Goal: Task Accomplishment & Management: Manage account settings

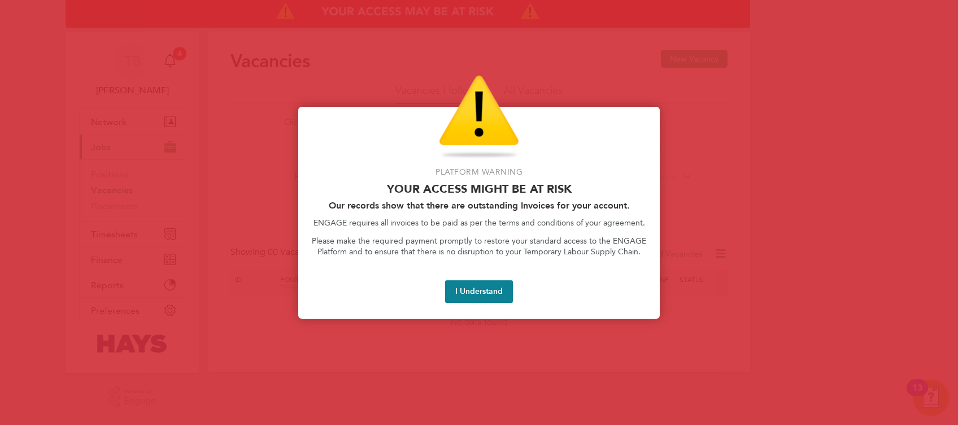
click at [481, 298] on button "I Understand" at bounding box center [479, 291] width 68 height 23
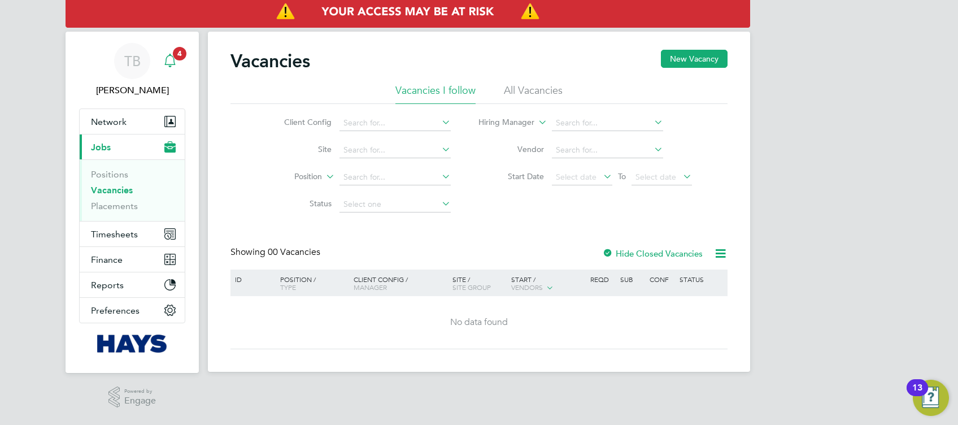
click at [177, 62] on div "Main navigation" at bounding box center [170, 61] width 23 height 23
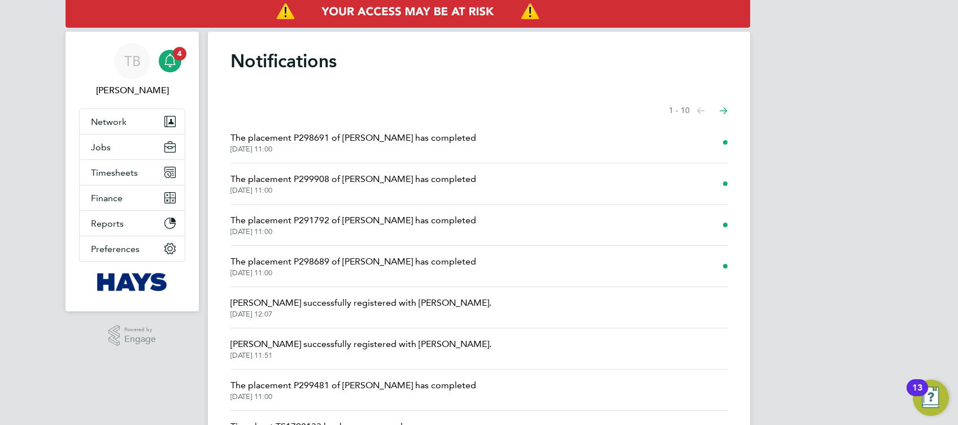
click at [368, 143] on span "The placement P298691 of [PERSON_NAME] has completed" at bounding box center [353, 138] width 246 height 14
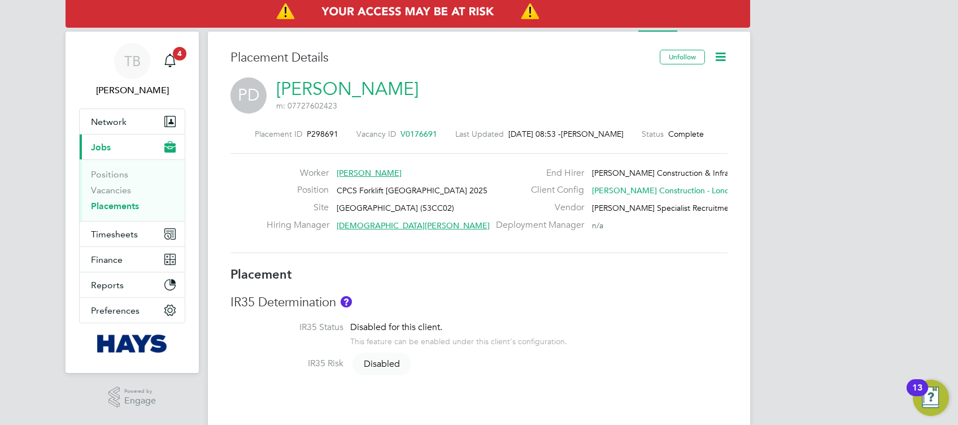
click at [720, 58] on icon at bounding box center [720, 57] width 14 height 14
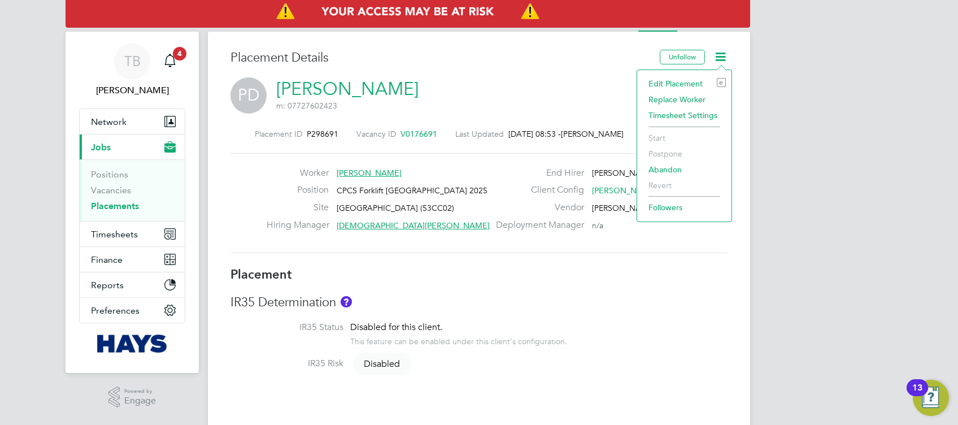
click at [673, 80] on li "Edit Placement e" at bounding box center [684, 84] width 83 height 16
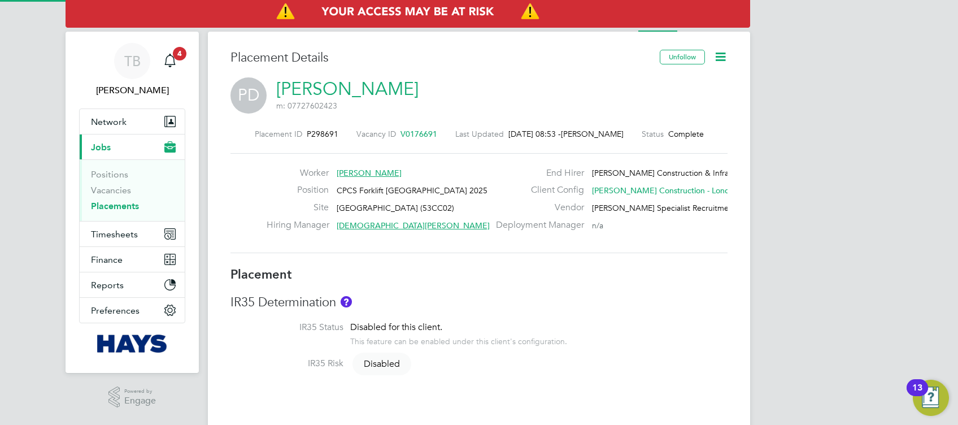
type input "[DEMOGRAPHIC_DATA][PERSON_NAME]"
type input "[PERSON_NAME]"
type input "[DATE]"
type input "08:00"
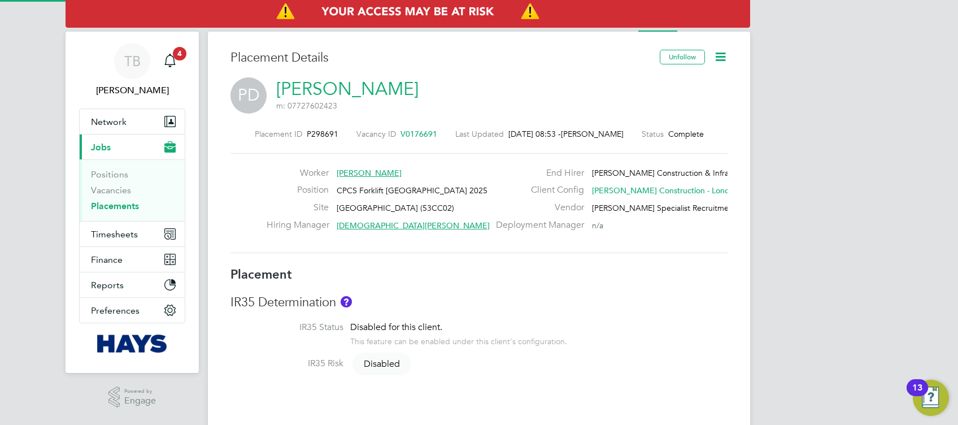
type input "18:00"
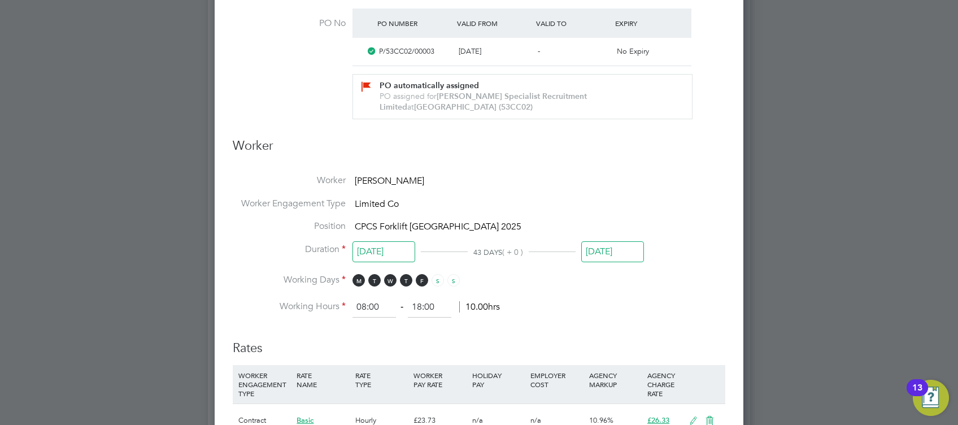
click at [610, 251] on input "[DATE]" at bounding box center [612, 251] width 63 height 21
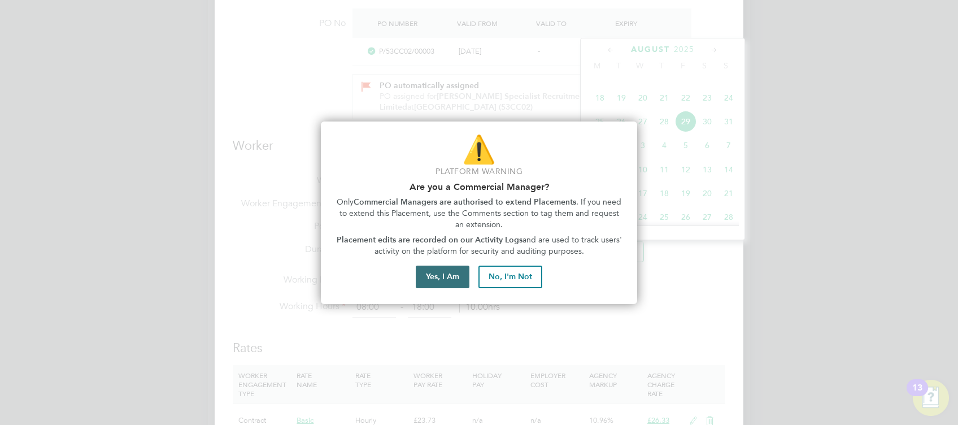
click at [434, 280] on button "Yes, I Am" at bounding box center [443, 276] width 54 height 23
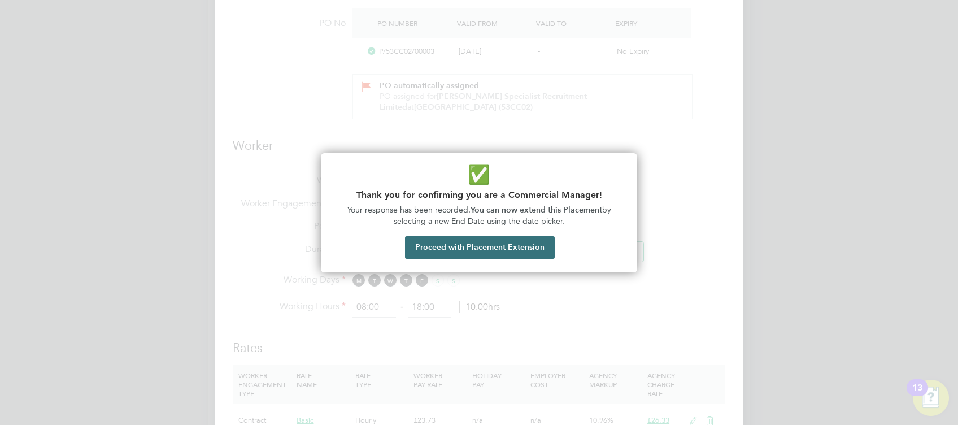
click at [478, 248] on button "Proceed with Placement Extension" at bounding box center [480, 247] width 150 height 23
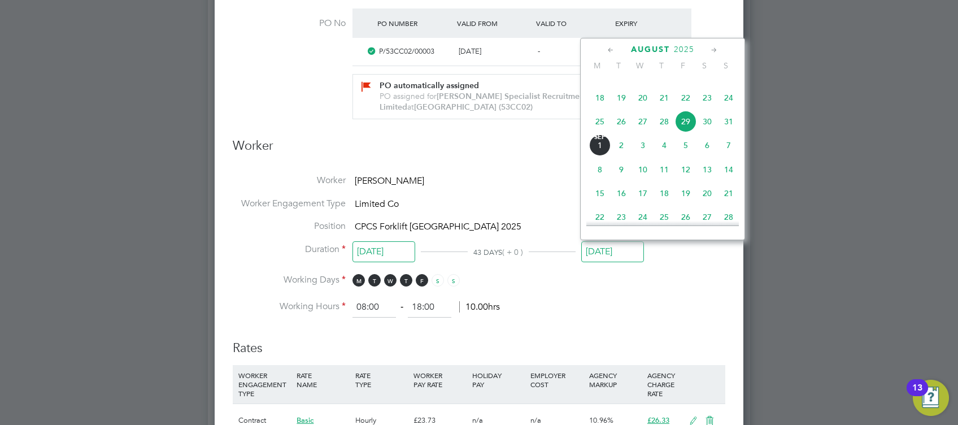
click at [714, 47] on icon at bounding box center [714, 50] width 11 height 12
click at [687, 155] on span "26" at bounding box center [685, 143] width 21 height 21
type input "[DATE]"
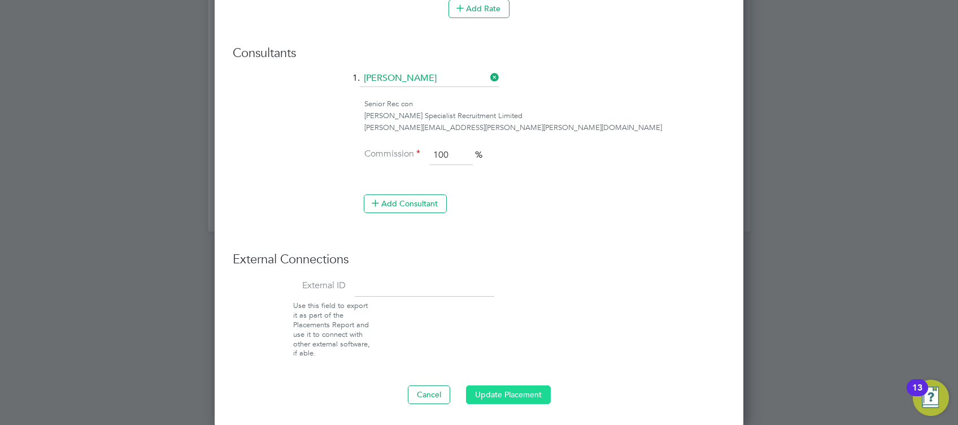
click at [486, 387] on button "Update Placement" at bounding box center [508, 394] width 85 height 18
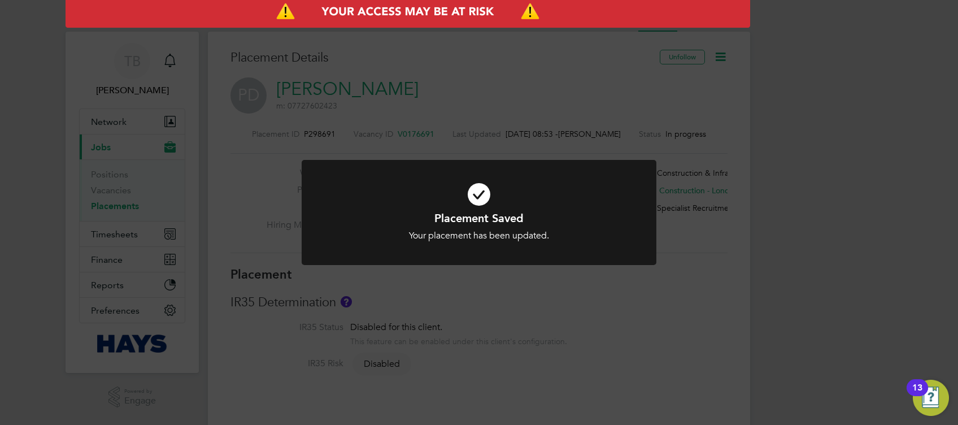
click at [625, 307] on div "Placement Saved Your placement has been updated. Cancel Okay" at bounding box center [479, 212] width 958 height 425
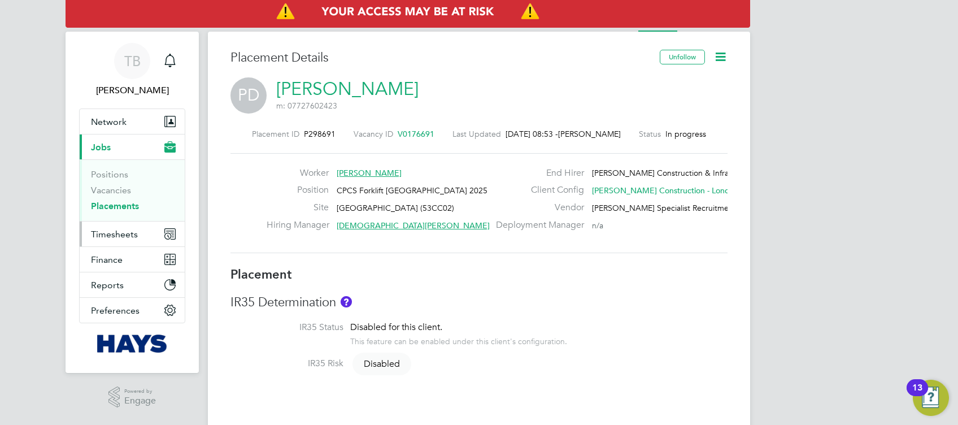
click at [113, 233] on span "Timesheets" at bounding box center [114, 234] width 47 height 11
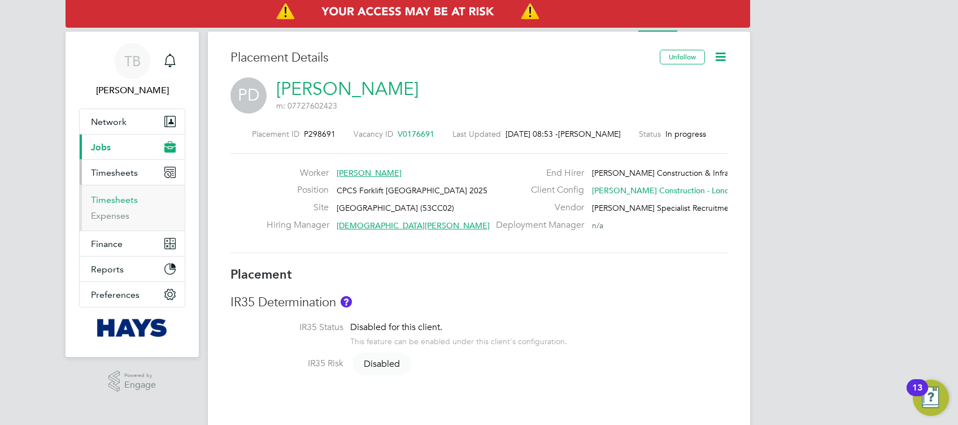
click at [117, 199] on link "Timesheets" at bounding box center [114, 199] width 47 height 11
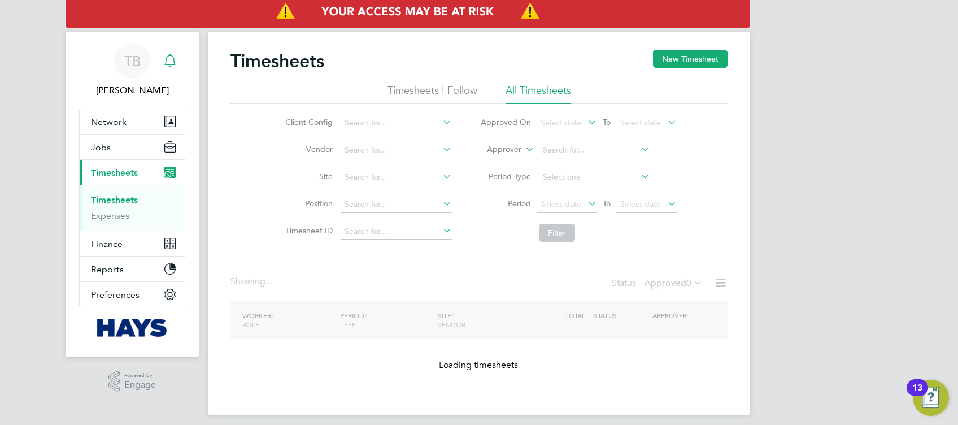
click at [173, 64] on icon "Main navigation" at bounding box center [169, 59] width 11 height 11
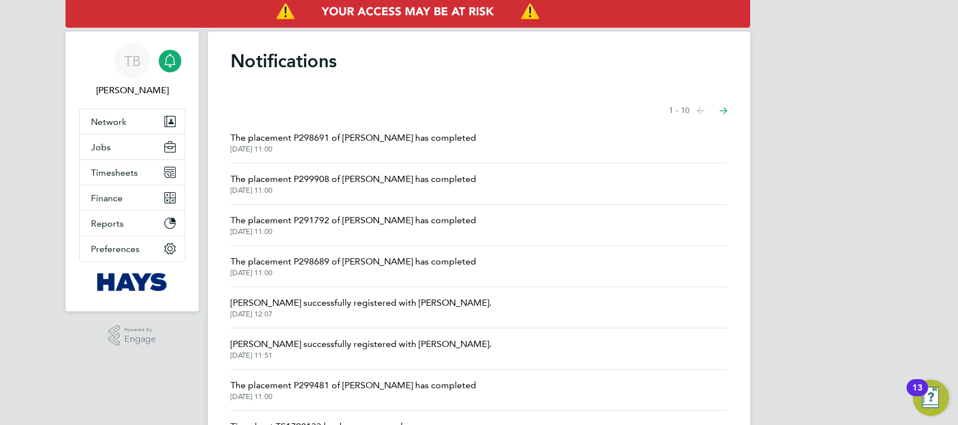
click at [379, 182] on span "The placement P299908 of [PERSON_NAME] has completed" at bounding box center [353, 179] width 246 height 14
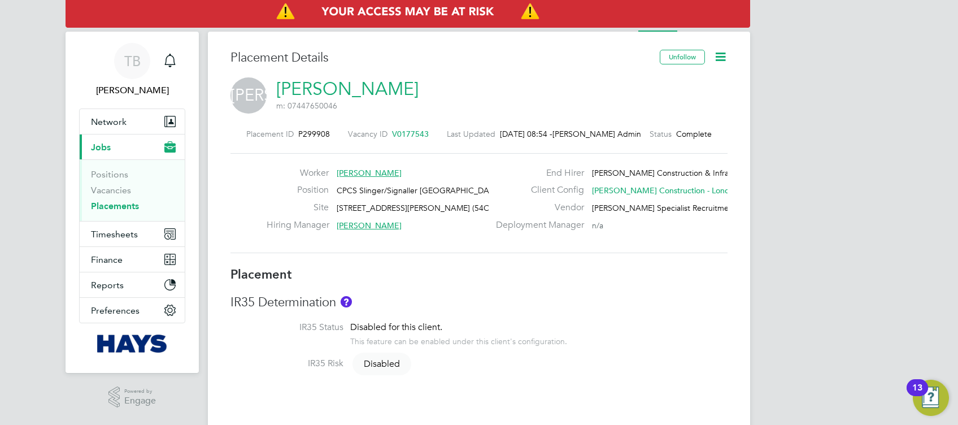
click at [723, 55] on icon at bounding box center [720, 57] width 14 height 14
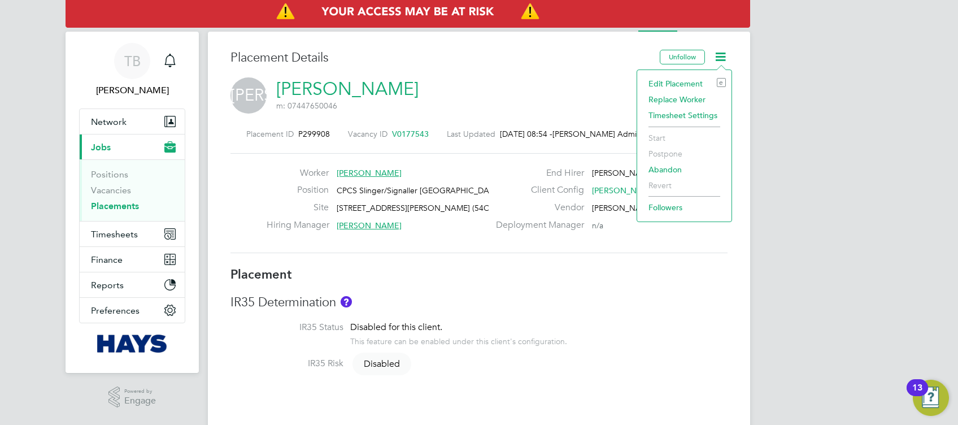
click at [687, 81] on li "Edit Placement e" at bounding box center [684, 84] width 83 height 16
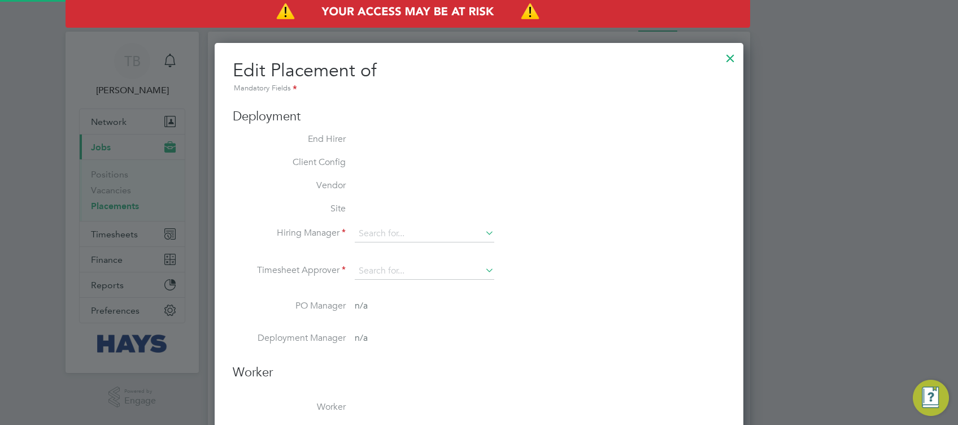
type input "[PERSON_NAME]"
type input "[DATE]"
type input "08:00"
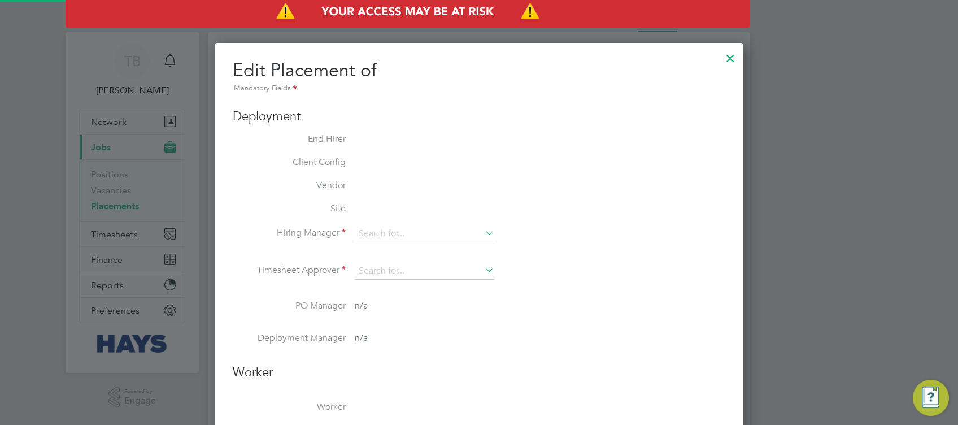
type input "18:00"
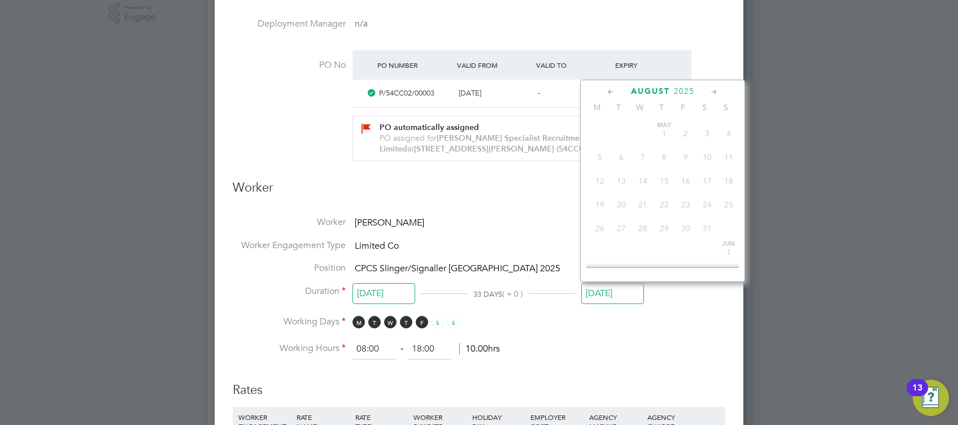
click at [614, 295] on input "[DATE]" at bounding box center [612, 293] width 63 height 21
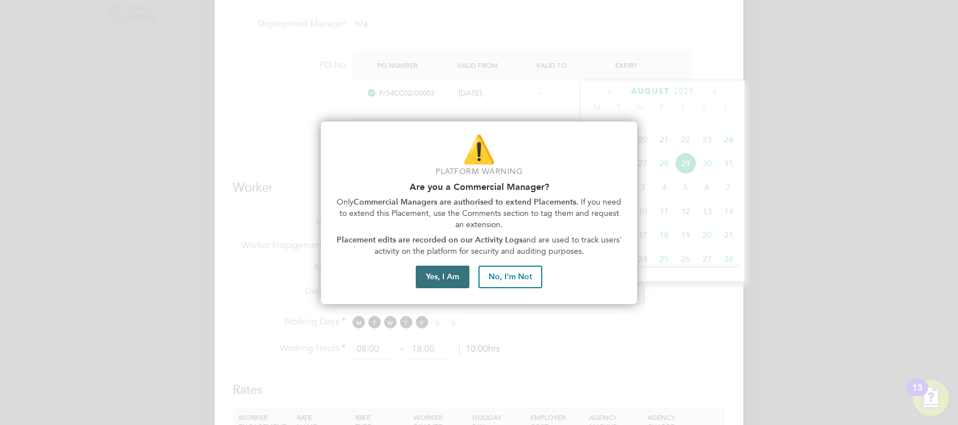
click at [438, 273] on button "Yes, I Am" at bounding box center [443, 276] width 54 height 23
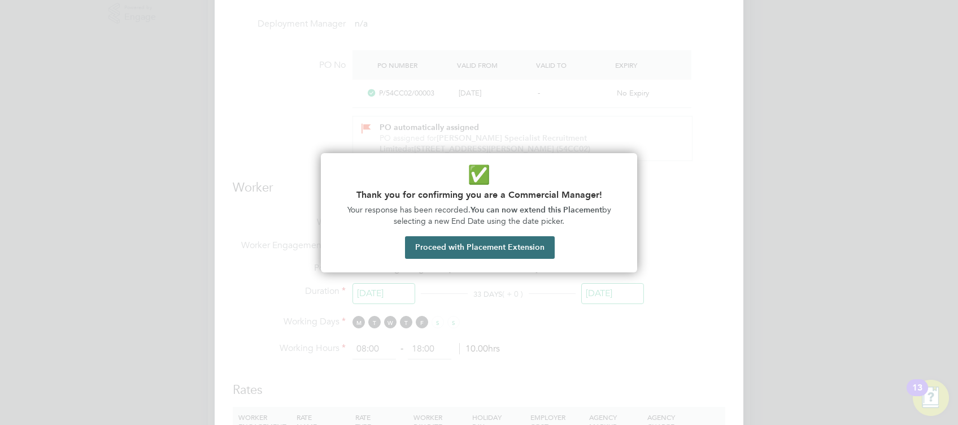
click at [464, 252] on button "Proceed with Placement Extension" at bounding box center [480, 247] width 150 height 23
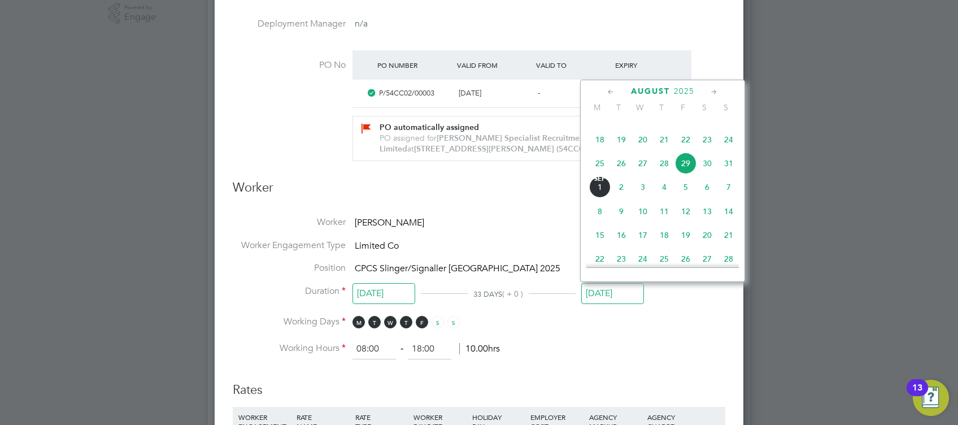
click at [718, 91] on icon at bounding box center [714, 92] width 11 height 12
click at [685, 197] on span "26" at bounding box center [685, 185] width 21 height 21
type input "[DATE]"
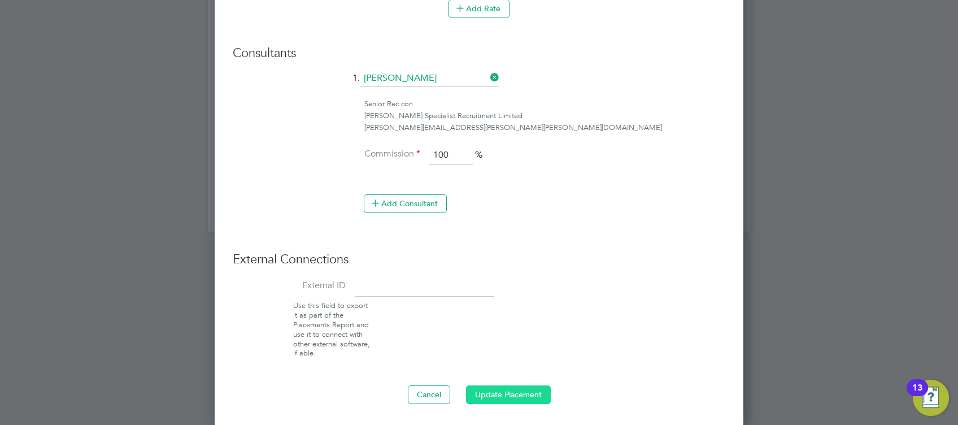
click at [511, 398] on button "Update Placement" at bounding box center [508, 394] width 85 height 18
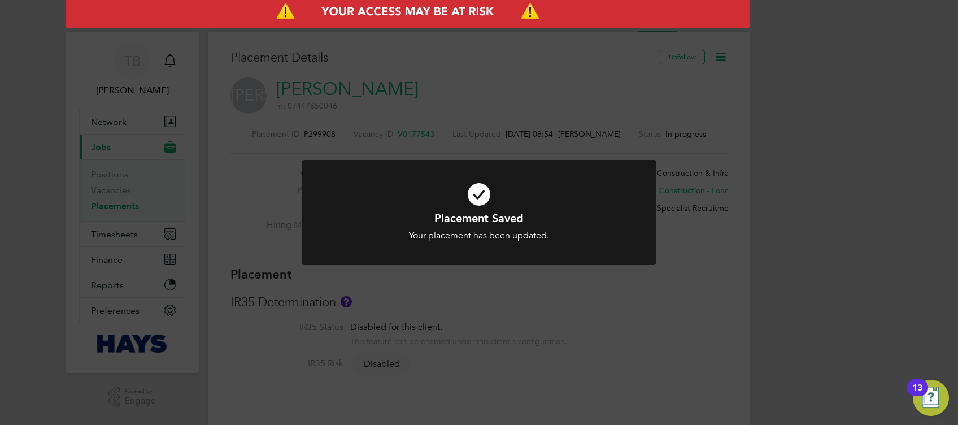
click at [651, 294] on div "Placement Saved Your placement has been updated. Cancel Okay" at bounding box center [479, 212] width 958 height 425
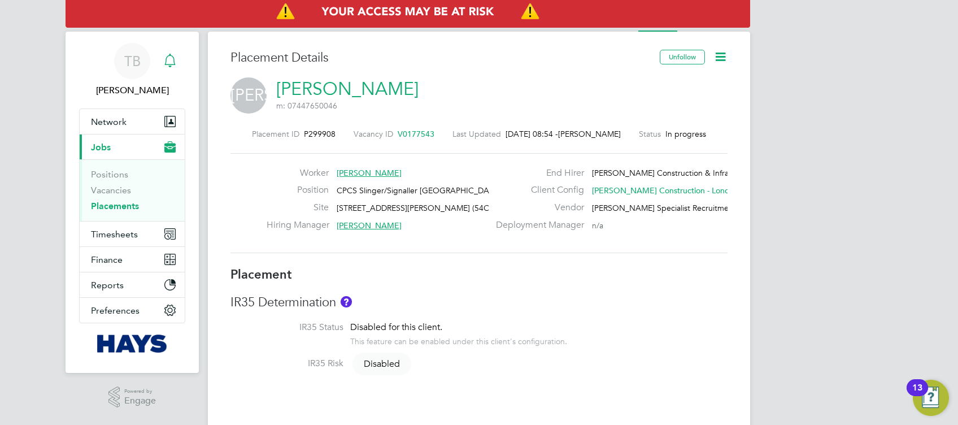
click at [176, 65] on icon "Main navigation" at bounding box center [170, 61] width 14 height 14
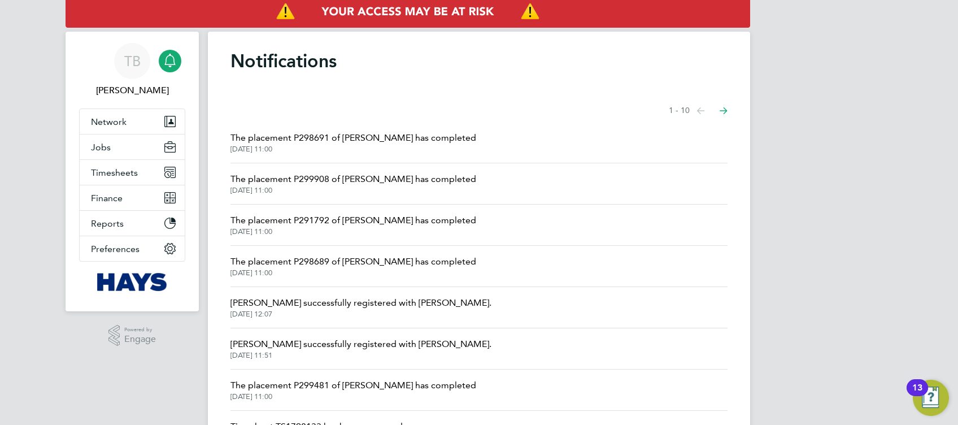
click at [348, 226] on span "The placement P291792 of [PERSON_NAME] has completed" at bounding box center [353, 220] width 246 height 14
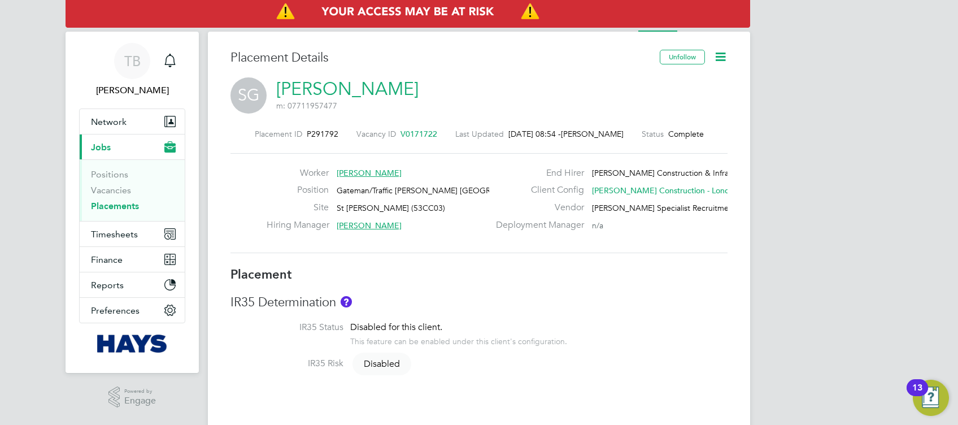
click at [722, 63] on icon at bounding box center [720, 57] width 14 height 14
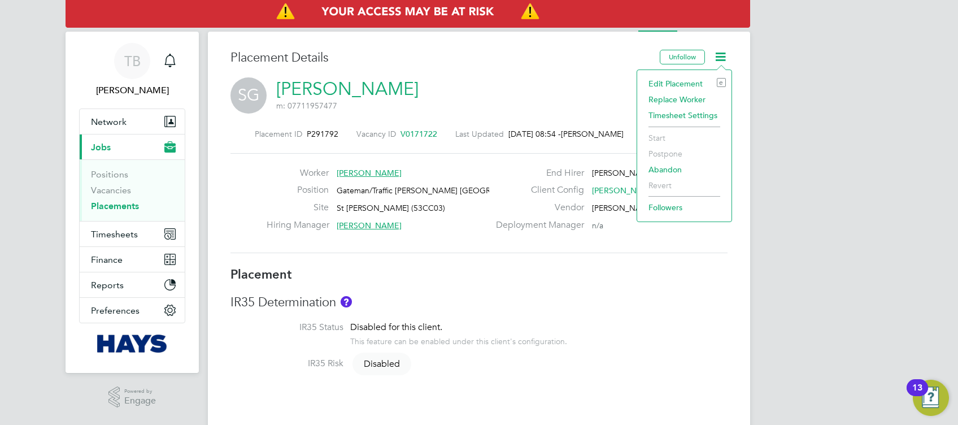
click at [678, 86] on li "Edit Placement e" at bounding box center [684, 84] width 83 height 16
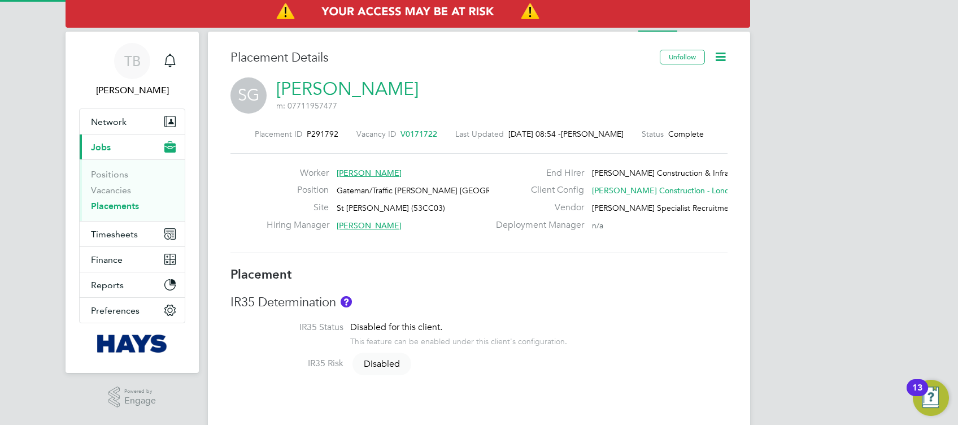
type input "[PERSON_NAME]"
type input "[DATE]"
type input "07:30"
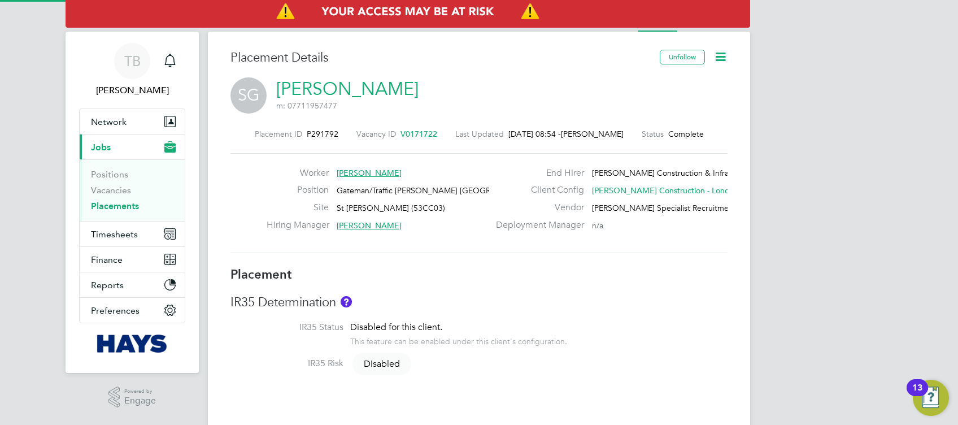
type input "16:30"
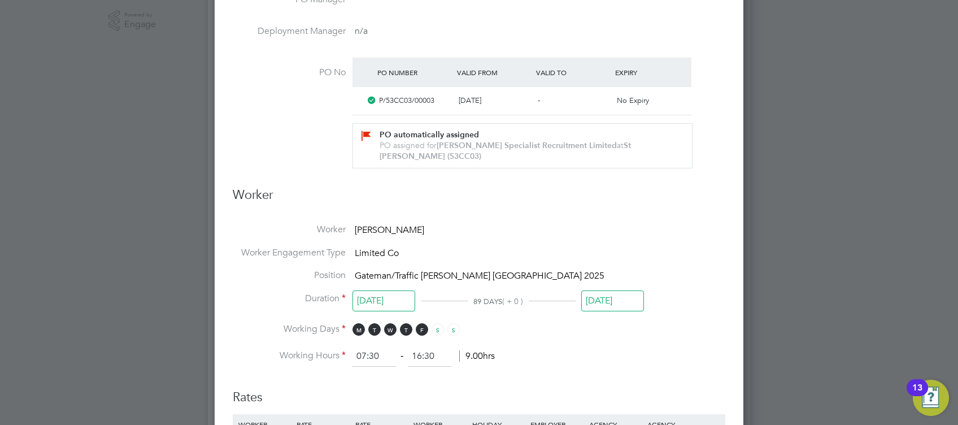
click at [608, 299] on input "[DATE]" at bounding box center [612, 300] width 63 height 21
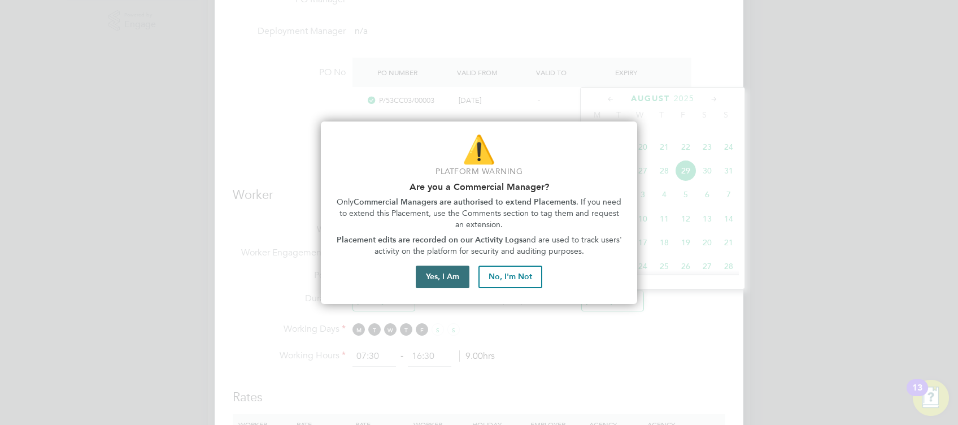
click at [447, 283] on button "Yes, I Am" at bounding box center [443, 276] width 54 height 23
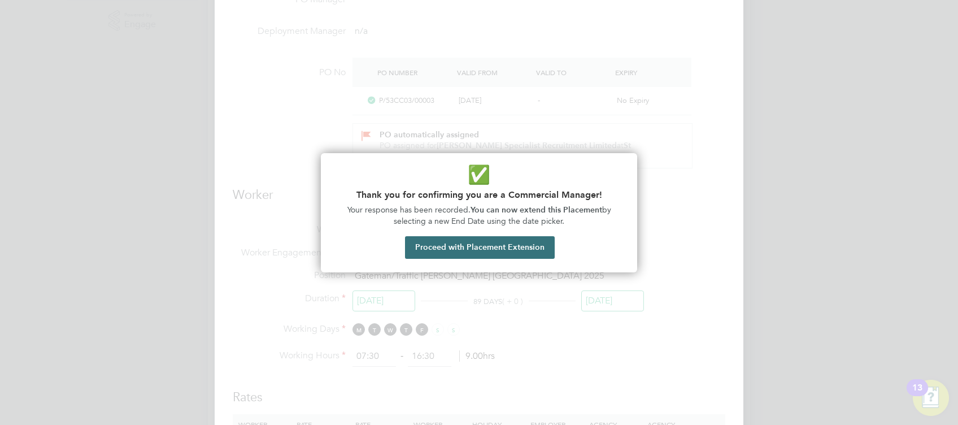
click at [473, 248] on button "Proceed with Placement Extension" at bounding box center [480, 247] width 150 height 23
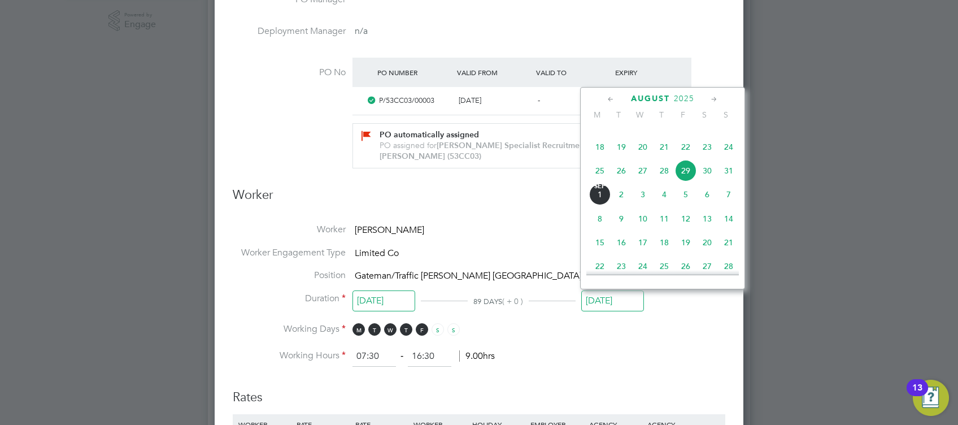
click at [711, 98] on icon at bounding box center [714, 99] width 11 height 12
click at [688, 204] on span "26" at bounding box center [685, 192] width 21 height 21
type input "[DATE]"
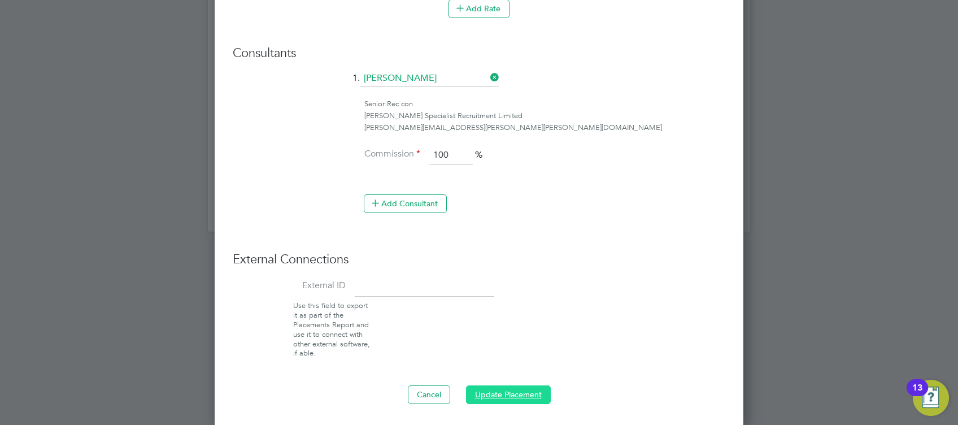
click at [522, 395] on button "Update Placement" at bounding box center [508, 394] width 85 height 18
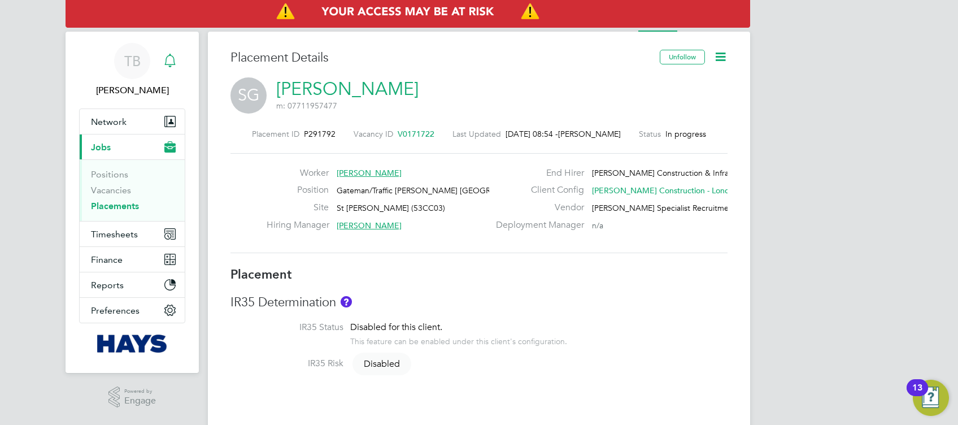
click at [176, 60] on div "Main navigation" at bounding box center [170, 61] width 23 height 23
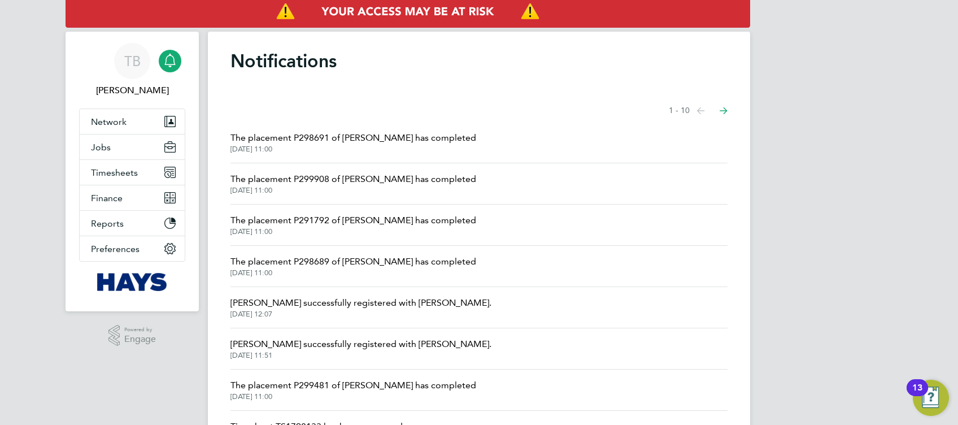
click at [394, 270] on span "[DATE] 11:00" at bounding box center [353, 272] width 246 height 9
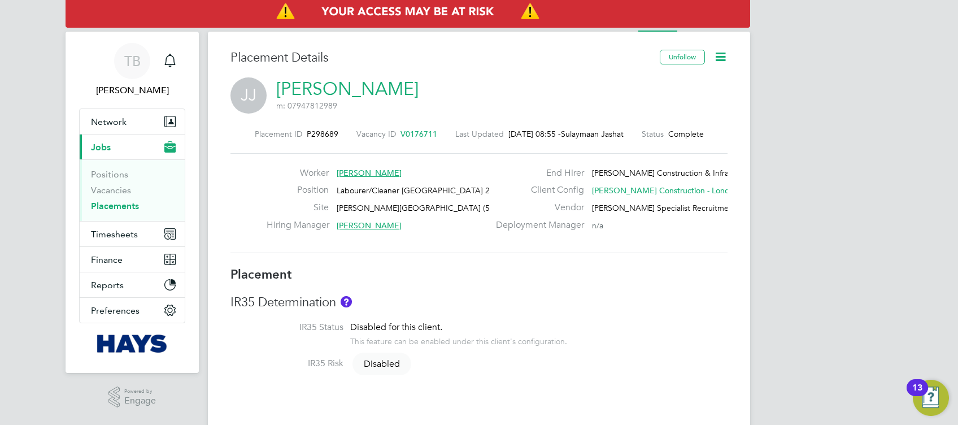
click at [726, 50] on icon at bounding box center [720, 57] width 14 height 14
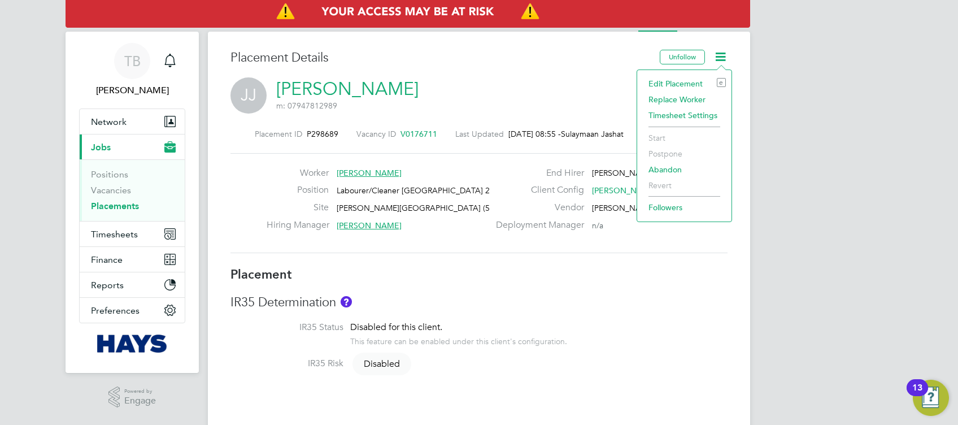
click at [687, 82] on li "Edit Placement e" at bounding box center [684, 84] width 83 height 16
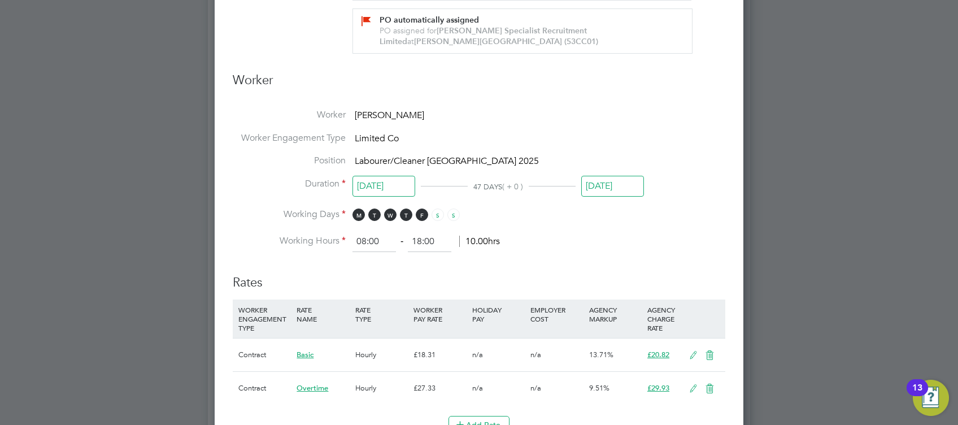
click at [610, 181] on input "[DATE]" at bounding box center [612, 186] width 63 height 21
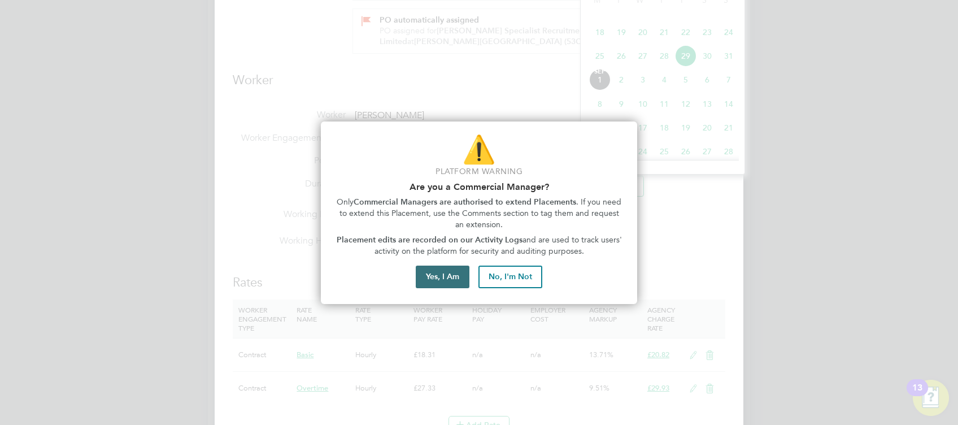
click at [434, 287] on button "Yes, I Am" at bounding box center [443, 276] width 54 height 23
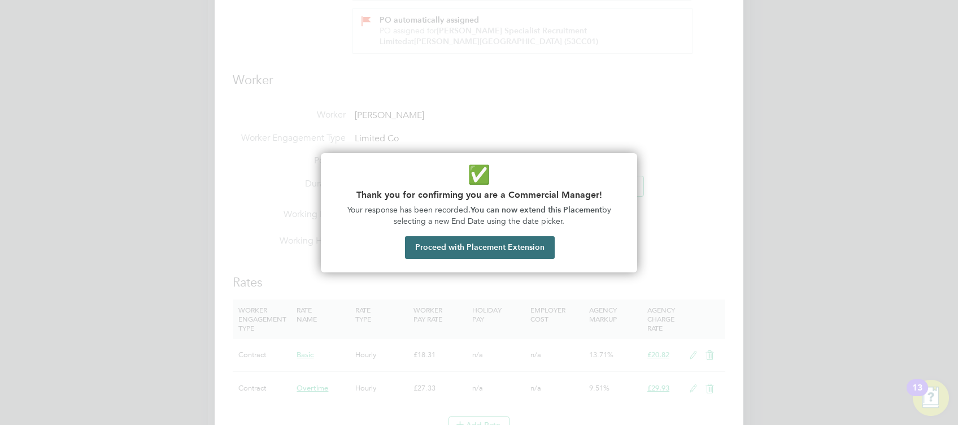
click at [434, 251] on button "Proceed with Placement Extension" at bounding box center [480, 247] width 150 height 23
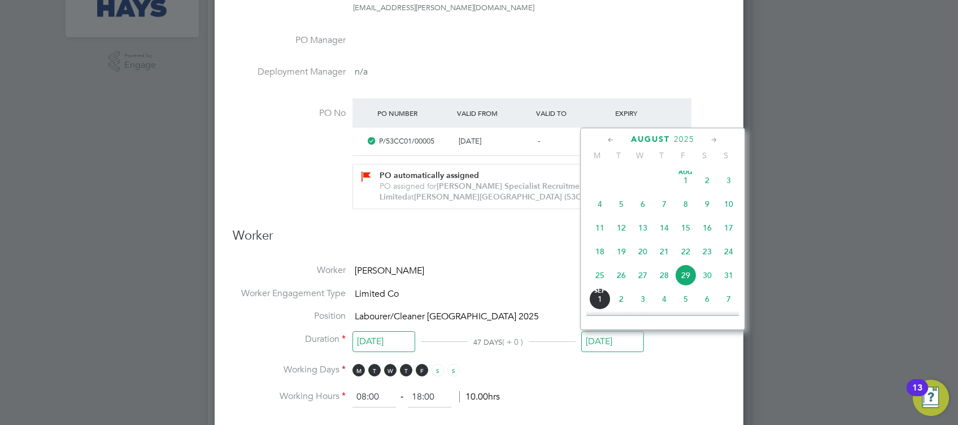
click at [713, 139] on icon at bounding box center [714, 140] width 11 height 12
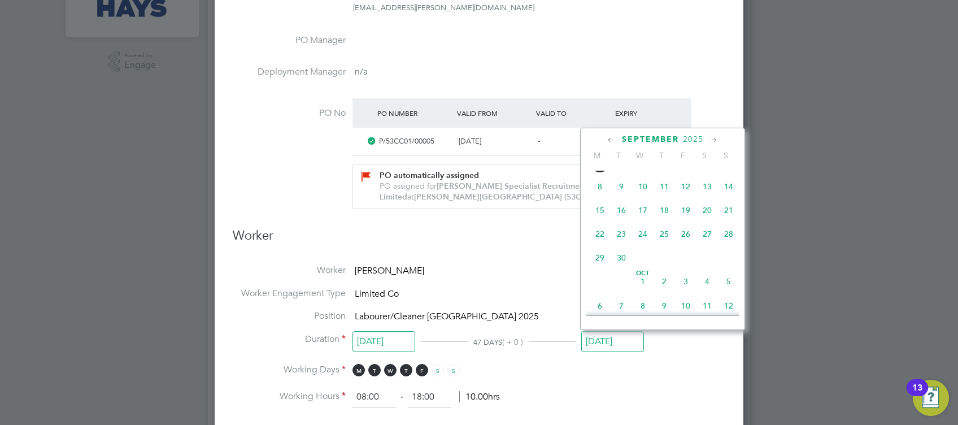
click at [686, 245] on span "26" at bounding box center [685, 233] width 21 height 21
type input "[DATE]"
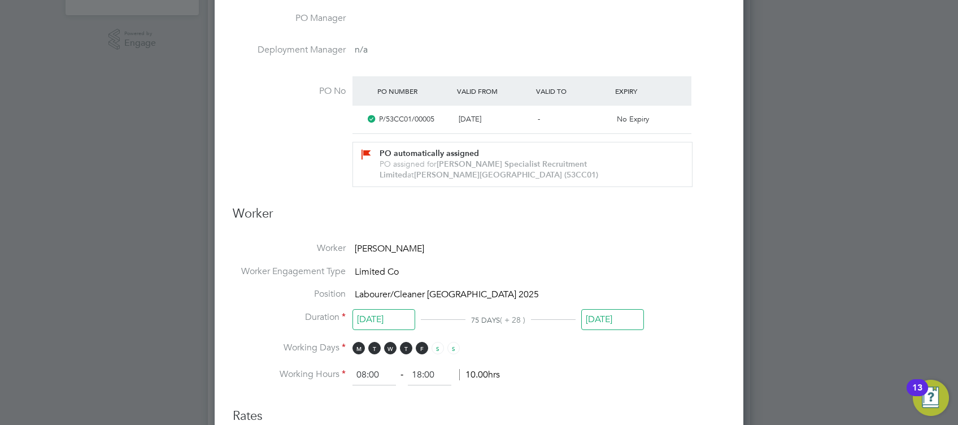
click at [614, 313] on input "[DATE]" at bounding box center [612, 319] width 63 height 21
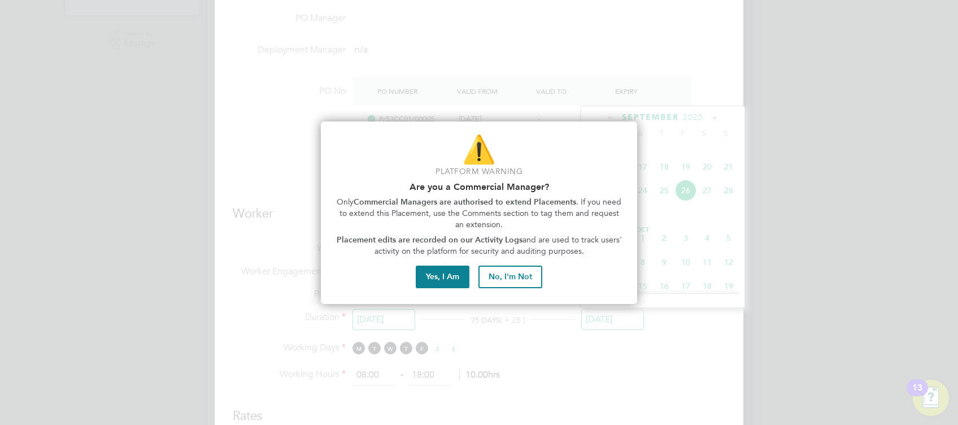
click at [665, 341] on div at bounding box center [479, 212] width 958 height 425
click at [444, 278] on button "Yes, I Am" at bounding box center [443, 276] width 54 height 23
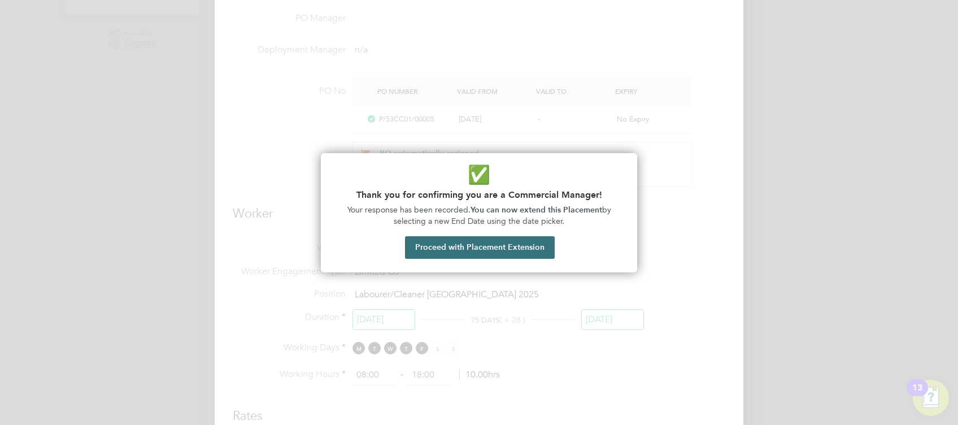
click at [459, 248] on button "Proceed with Placement Extension" at bounding box center [480, 247] width 150 height 23
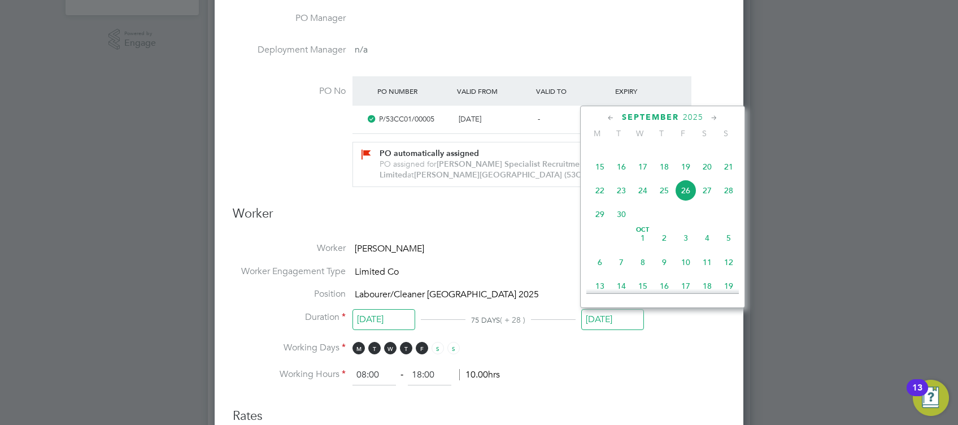
click at [687, 201] on span "26" at bounding box center [685, 190] width 21 height 21
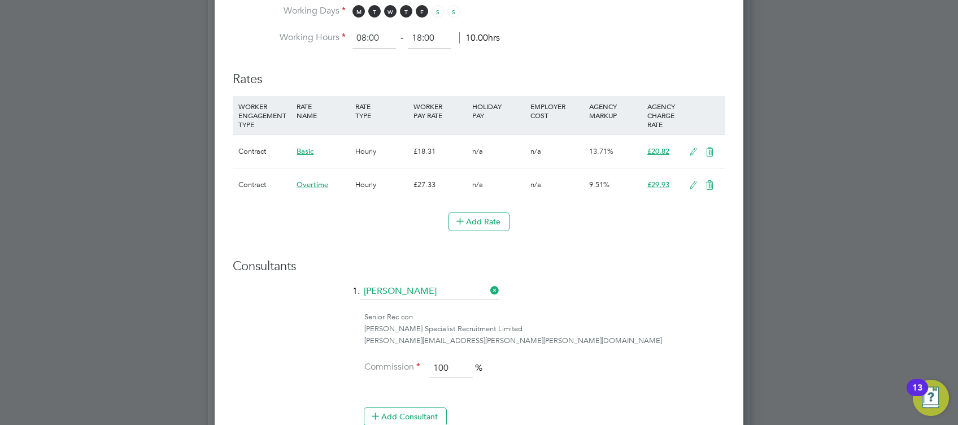
scroll to position [907, 0]
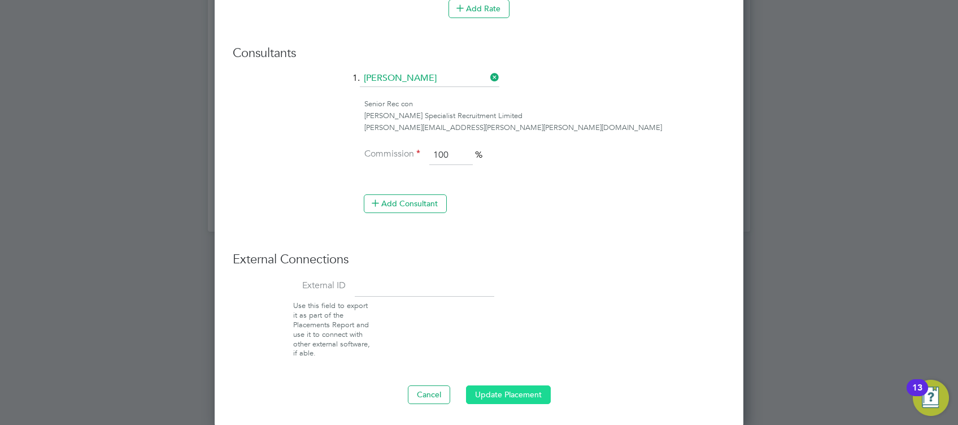
click at [496, 392] on button "Update Placement" at bounding box center [508, 394] width 85 height 18
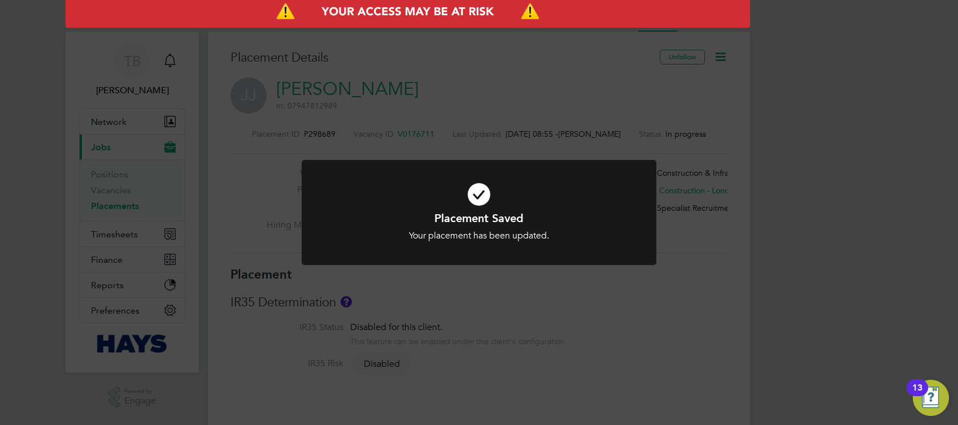
scroll to position [34, 79]
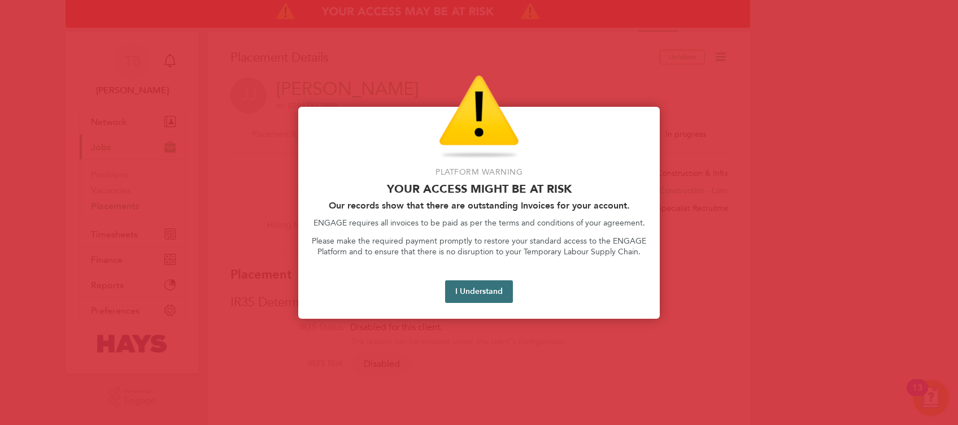
click at [488, 294] on button "I Understand" at bounding box center [479, 291] width 68 height 23
click at [477, 286] on button "I Understand" at bounding box center [479, 291] width 68 height 23
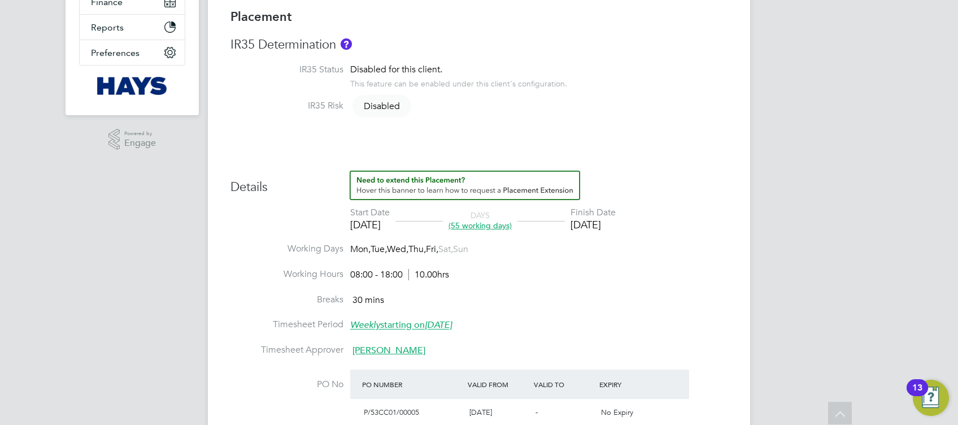
scroll to position [0, 0]
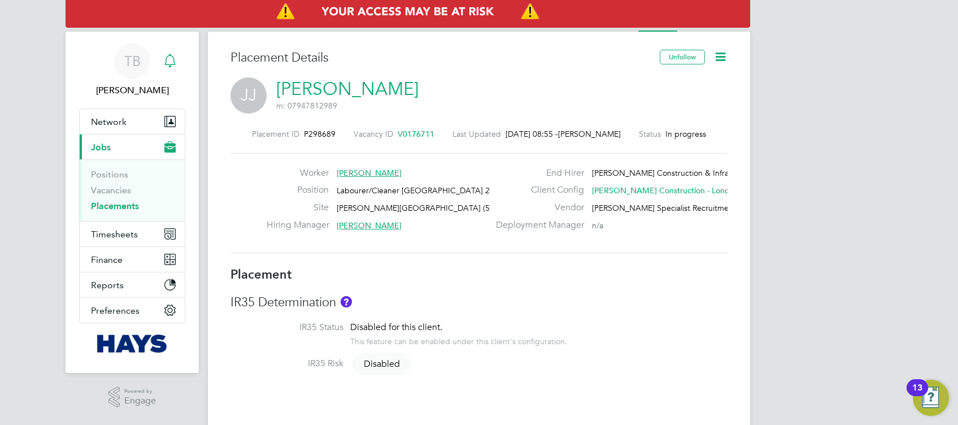
click at [172, 63] on icon "Main navigation" at bounding box center [170, 61] width 14 height 14
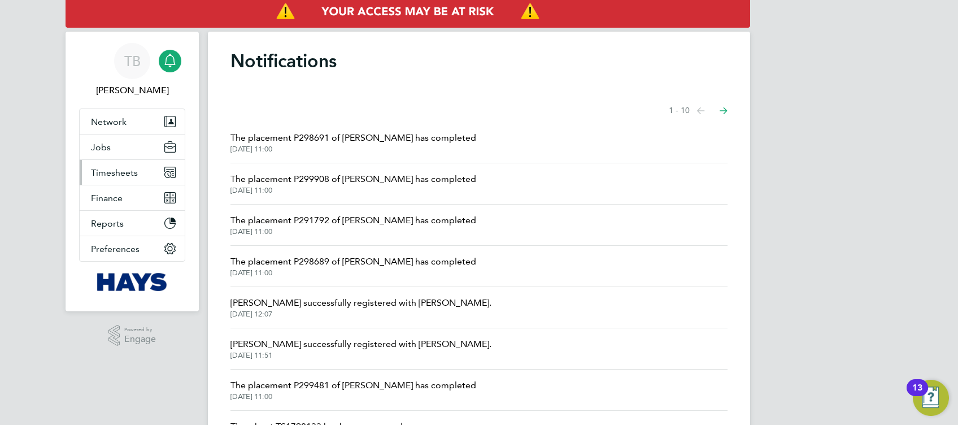
click at [120, 169] on span "Timesheets" at bounding box center [114, 172] width 47 height 11
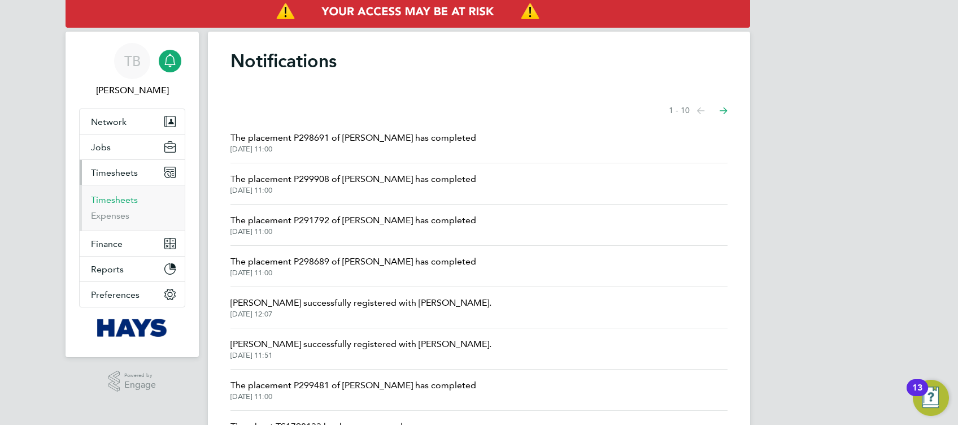
click at [120, 199] on link "Timesheets" at bounding box center [114, 199] width 47 height 11
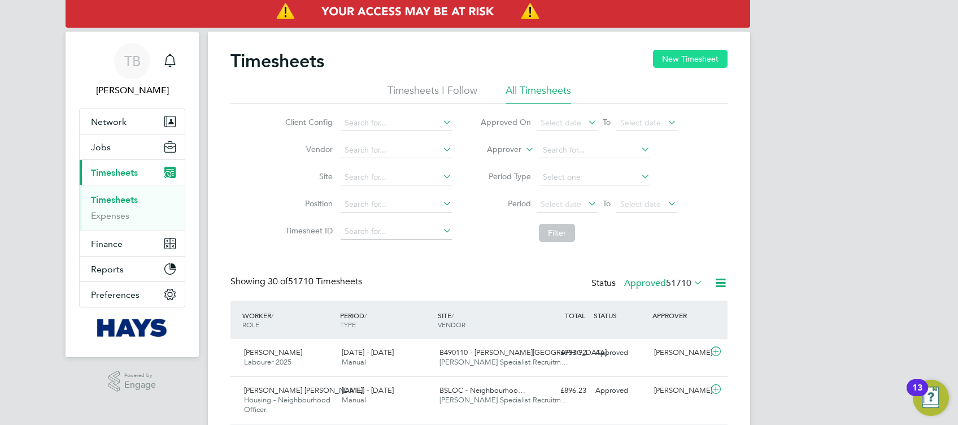
scroll to position [38, 98]
click at [684, 59] on button "New Timesheet" at bounding box center [690, 59] width 75 height 18
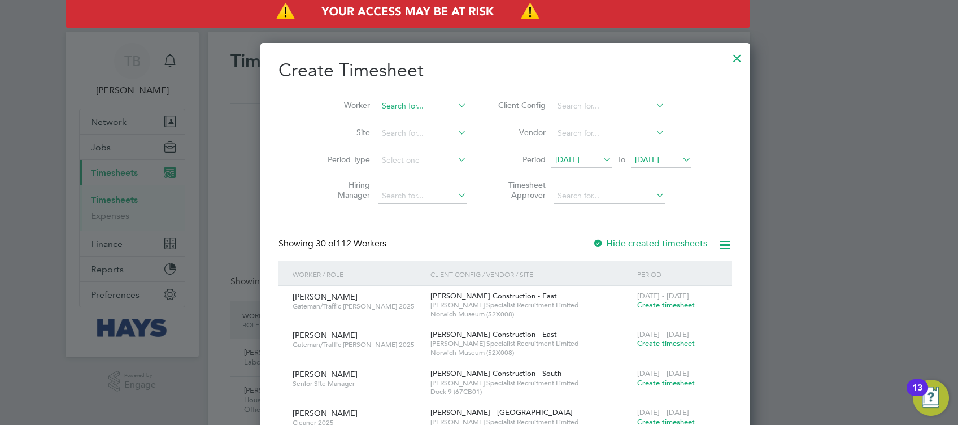
click at [393, 119] on li "Nenyi [PERSON_NAME]" at bounding box center [398, 121] width 95 height 15
type input "Nenyi [PERSON_NAME]"
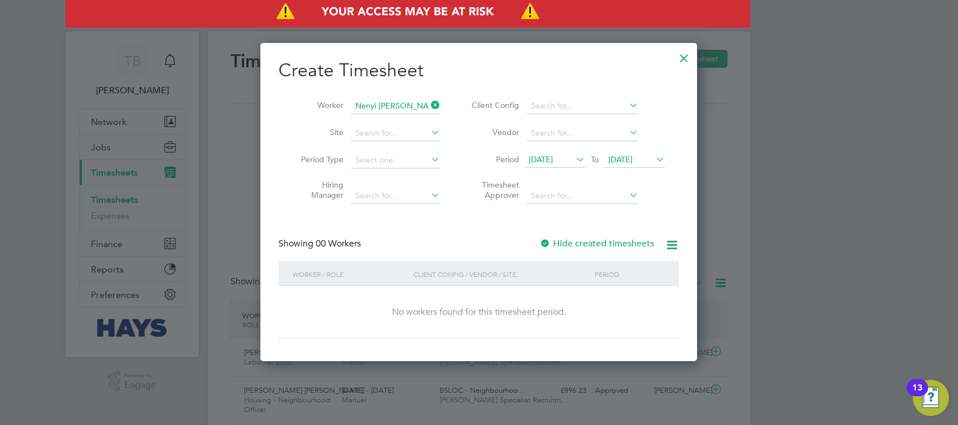
click at [547, 239] on div at bounding box center [544, 243] width 11 height 11
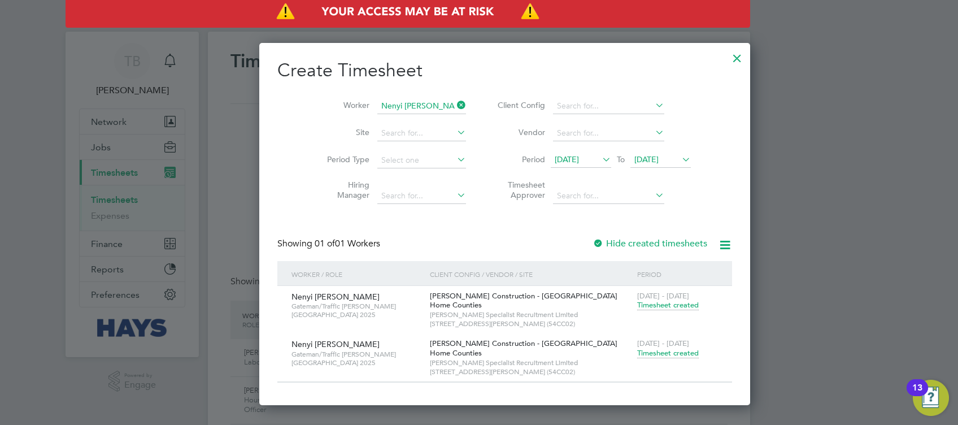
click at [637, 305] on span "Timesheet created" at bounding box center [668, 305] width 62 height 10
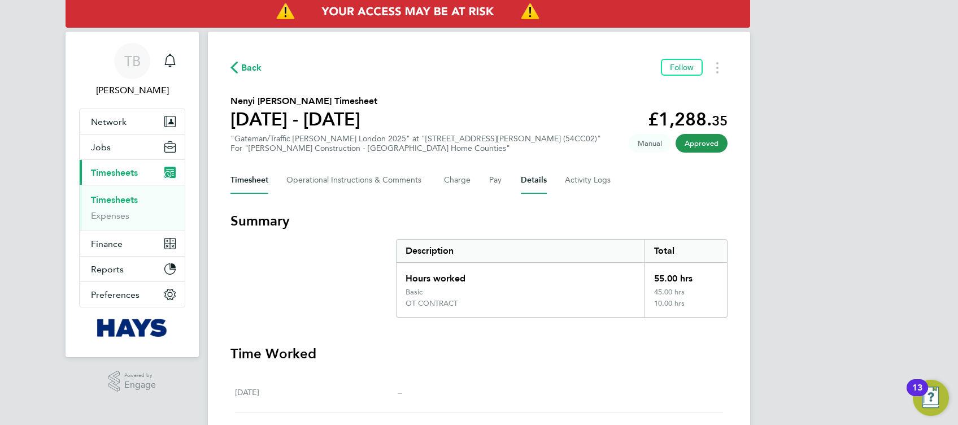
click at [526, 179] on button "Details" at bounding box center [534, 180] width 26 height 27
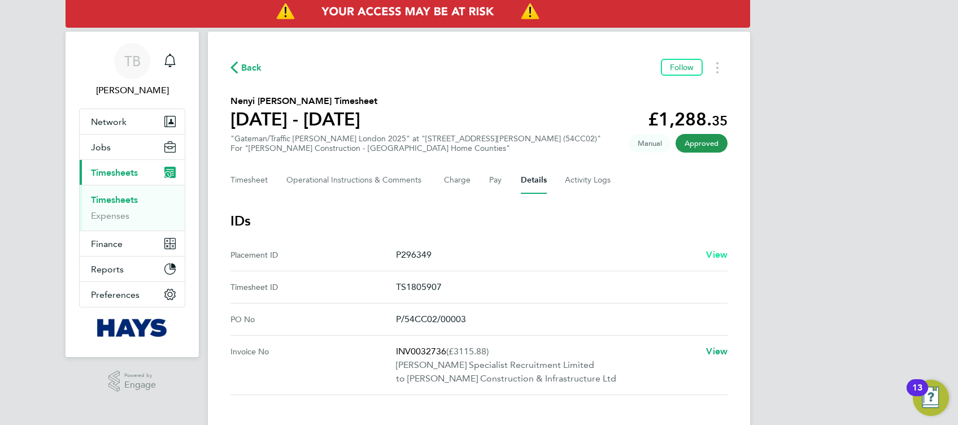
click at [715, 252] on span "View" at bounding box center [716, 254] width 21 height 11
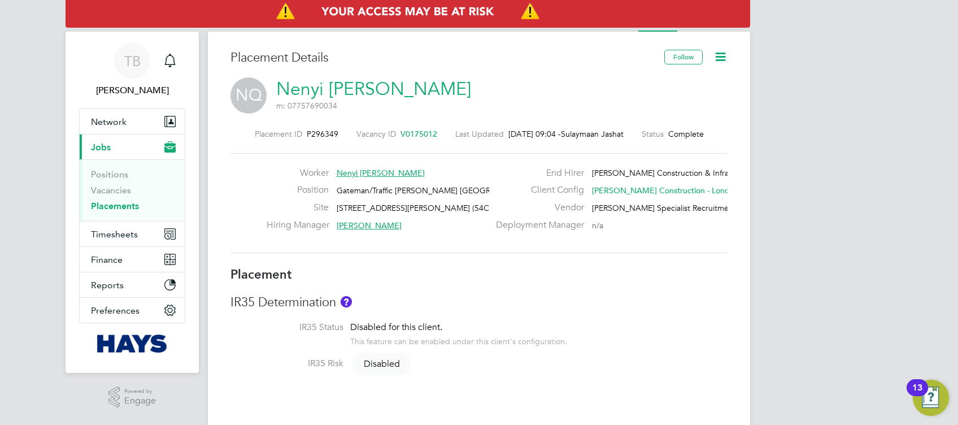
click at [723, 61] on icon at bounding box center [720, 57] width 14 height 14
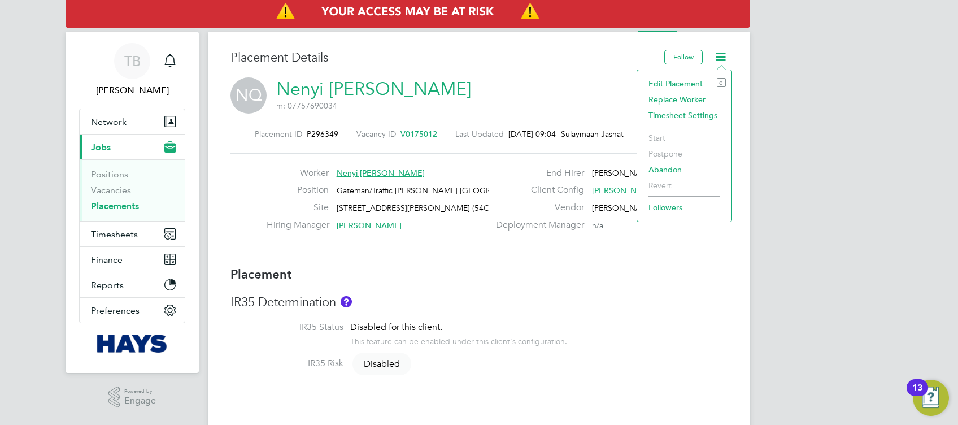
click at [666, 82] on li "Edit Placement e" at bounding box center [684, 84] width 83 height 16
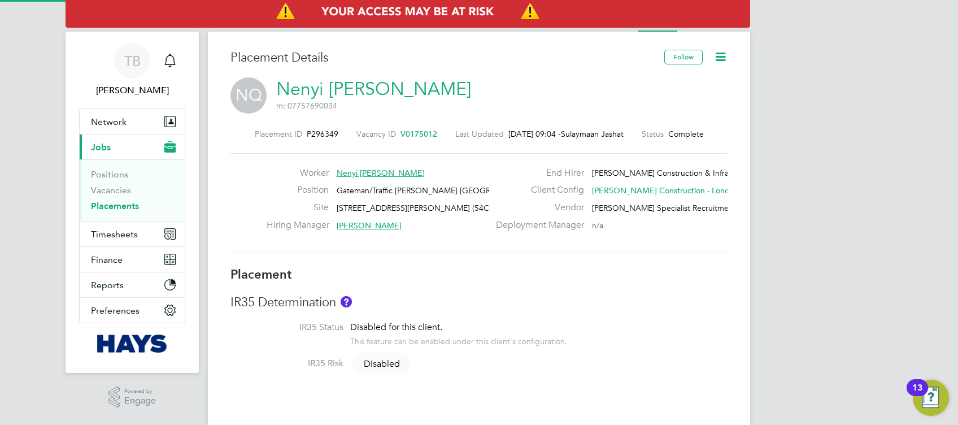
type input "[PERSON_NAME]"
type input "23 Jun 2025"
type input "[DATE]"
type input "08:00"
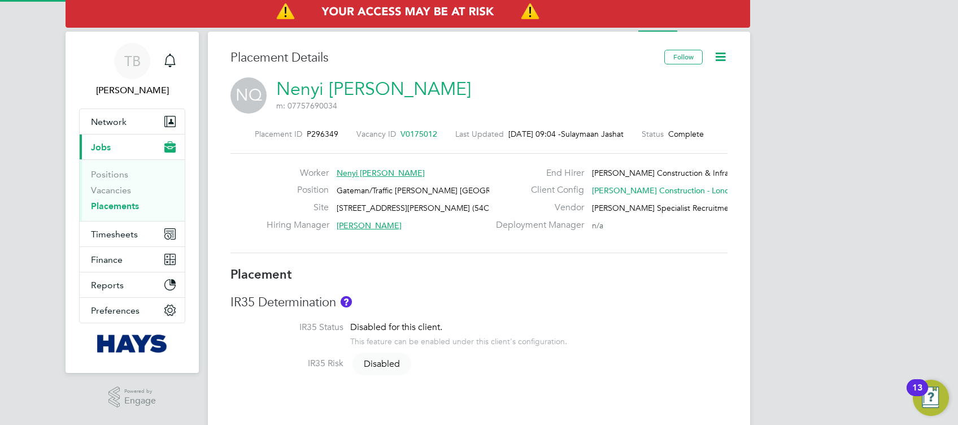
type input "18:00"
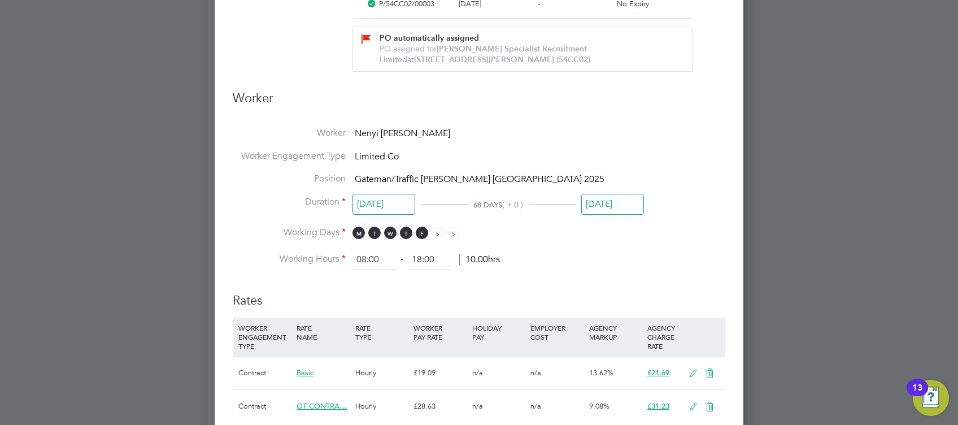
click at [618, 204] on input "[DATE]" at bounding box center [612, 204] width 63 height 21
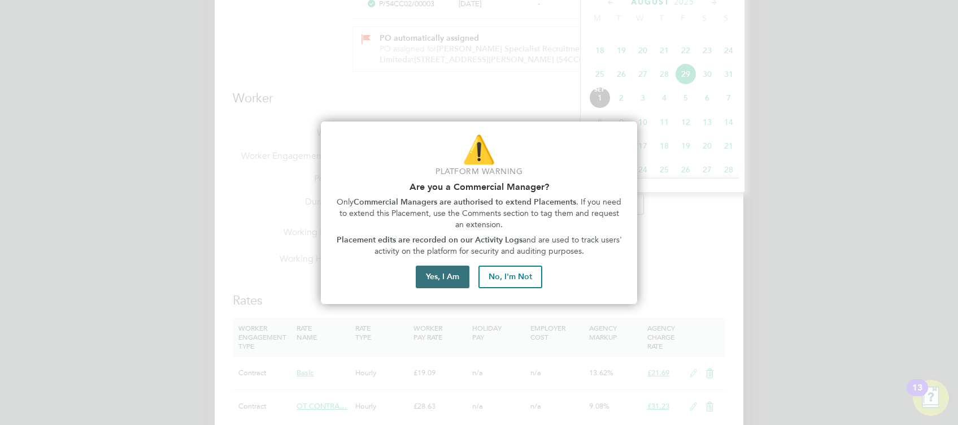
click at [442, 277] on button "Yes, I Am" at bounding box center [443, 276] width 54 height 23
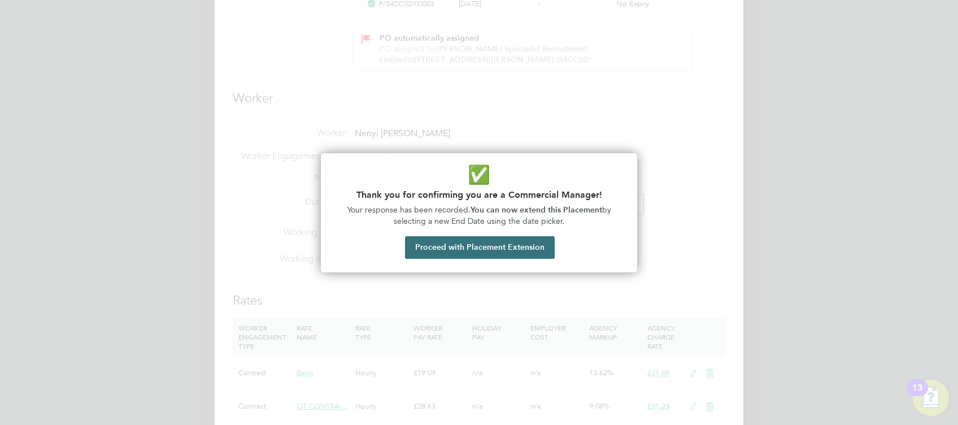
click at [450, 243] on button "Proceed with Placement Extension" at bounding box center [480, 247] width 150 height 23
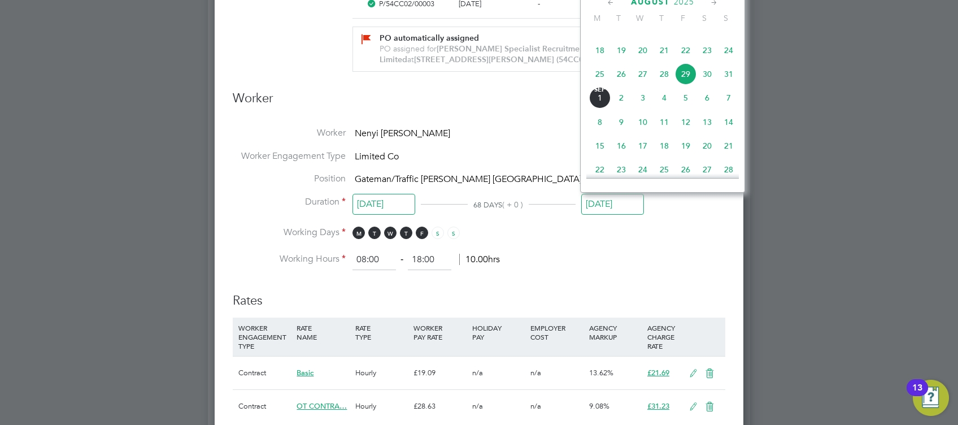
click at [713, 1] on icon at bounding box center [714, 3] width 11 height 12
click at [684, 107] on span "26" at bounding box center [685, 96] width 21 height 21
type input "[DATE]"
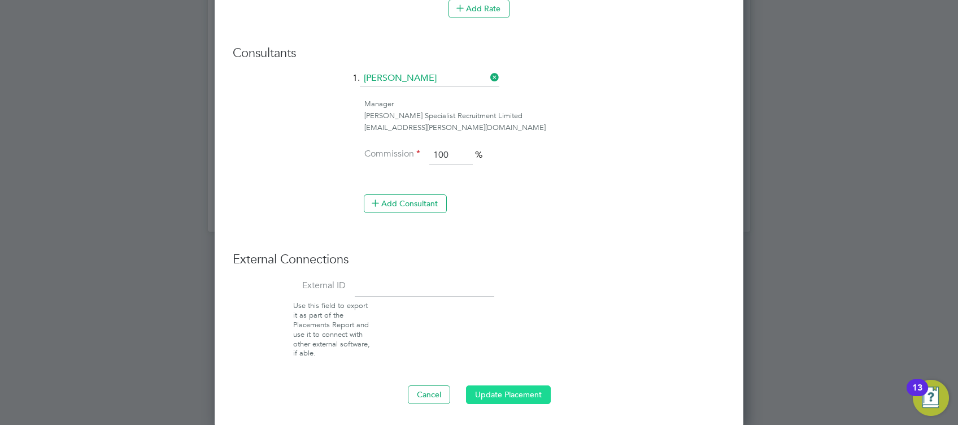
click at [505, 390] on button "Update Placement" at bounding box center [508, 394] width 85 height 18
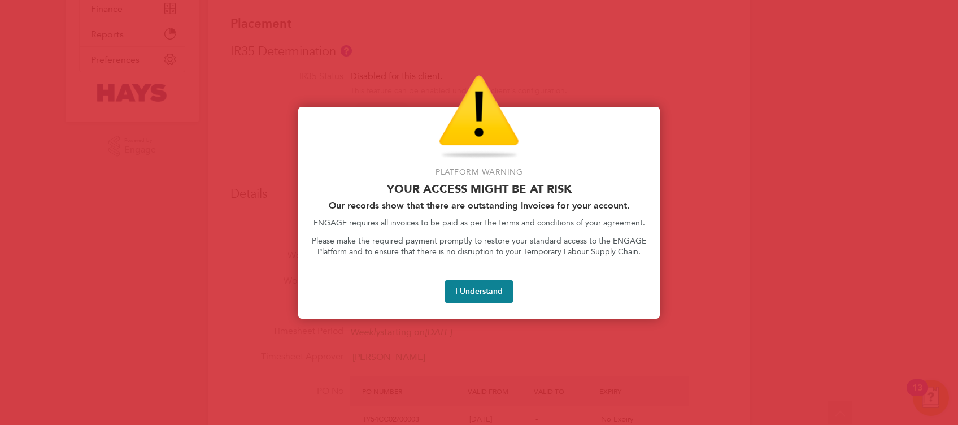
scroll to position [269, 0]
click at [483, 286] on button "I Understand" at bounding box center [479, 291] width 68 height 23
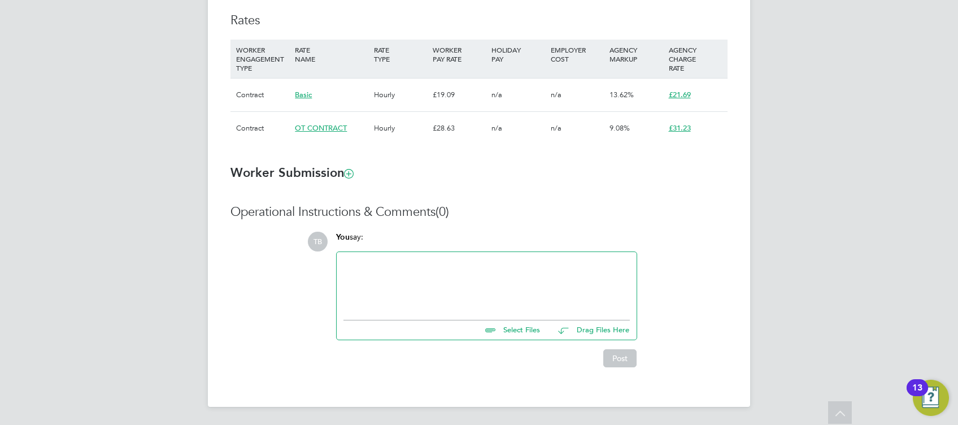
scroll to position [0, 0]
